Goal: Information Seeking & Learning: Learn about a topic

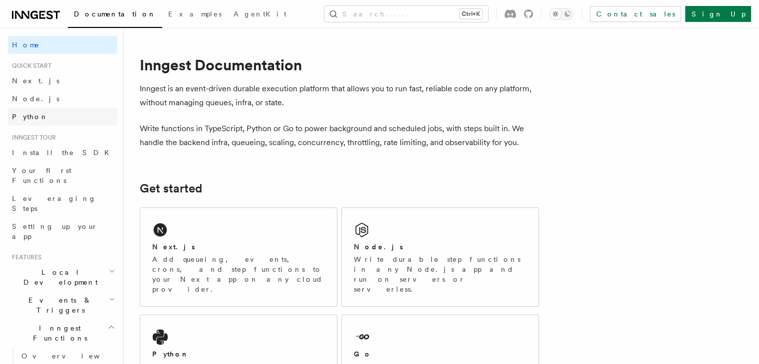
click at [58, 118] on link "Python" at bounding box center [62, 117] width 109 height 18
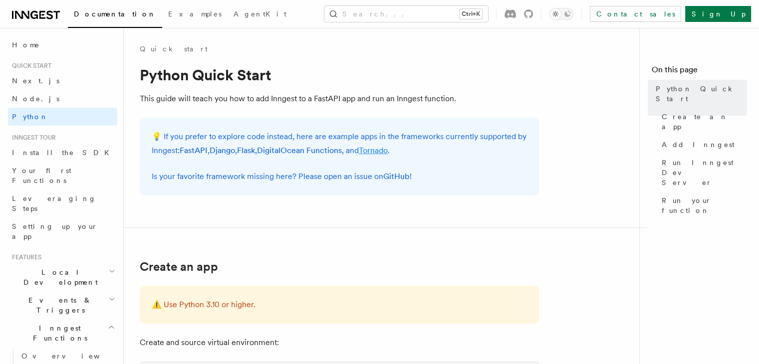
click at [386, 147] on link "Tornado" at bounding box center [373, 150] width 29 height 9
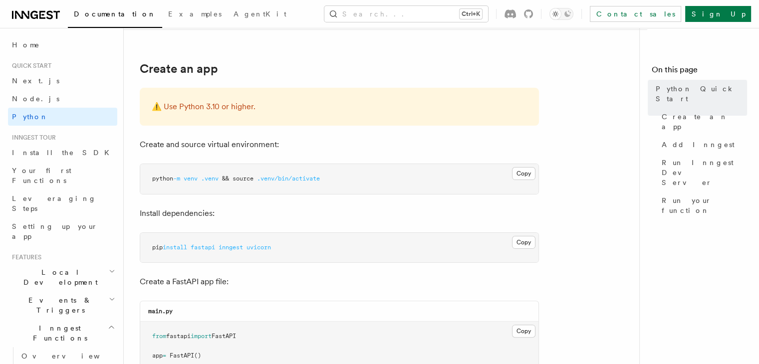
scroll to position [200, 0]
